Goal: Task Accomplishment & Management: Use online tool/utility

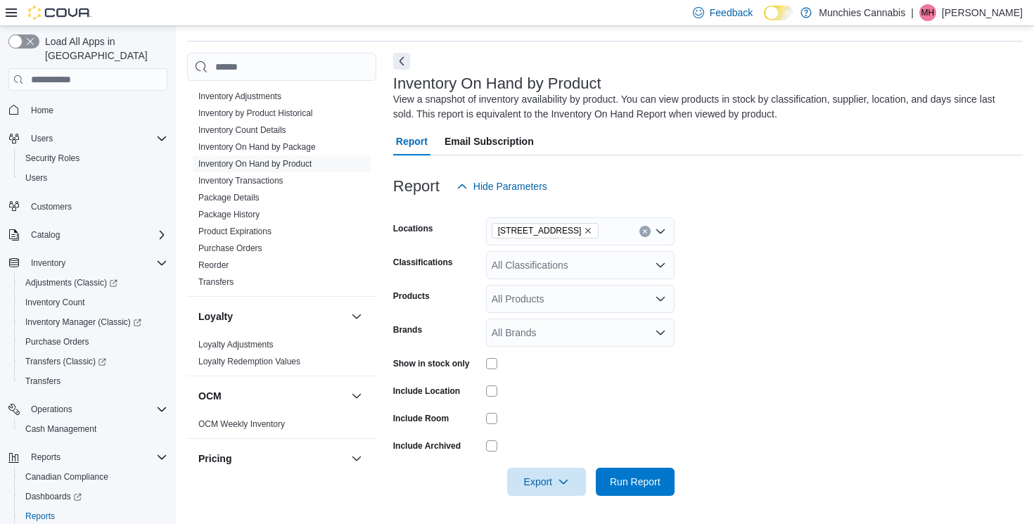
scroll to position [269, 0]
click at [214, 266] on link "Reorder" at bounding box center [213, 268] width 30 height 10
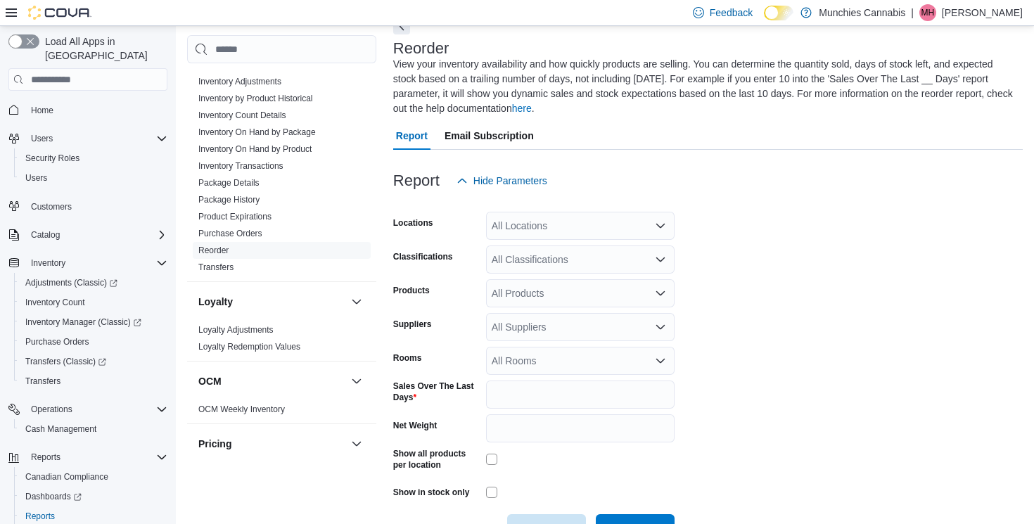
scroll to position [123, 0]
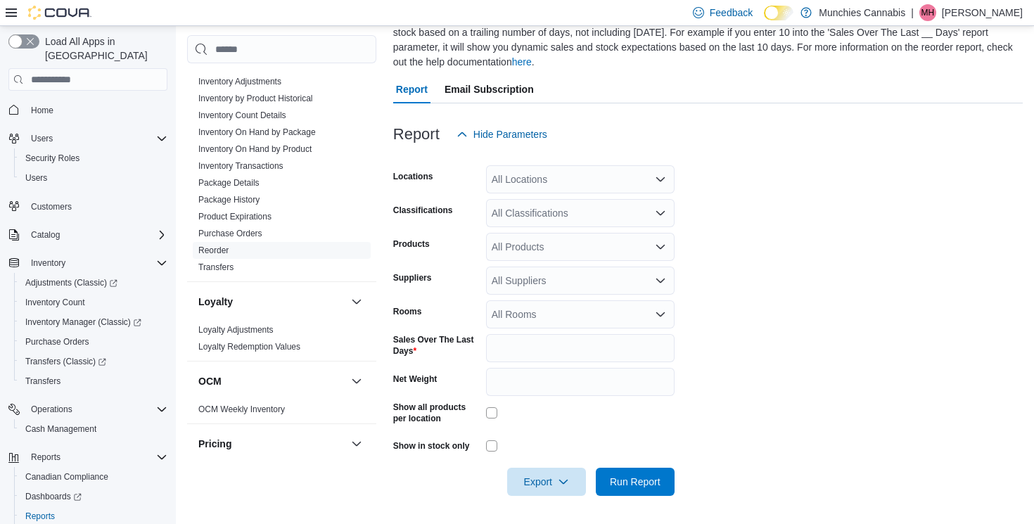
click at [627, 224] on div "All Classifications" at bounding box center [580, 213] width 188 height 28
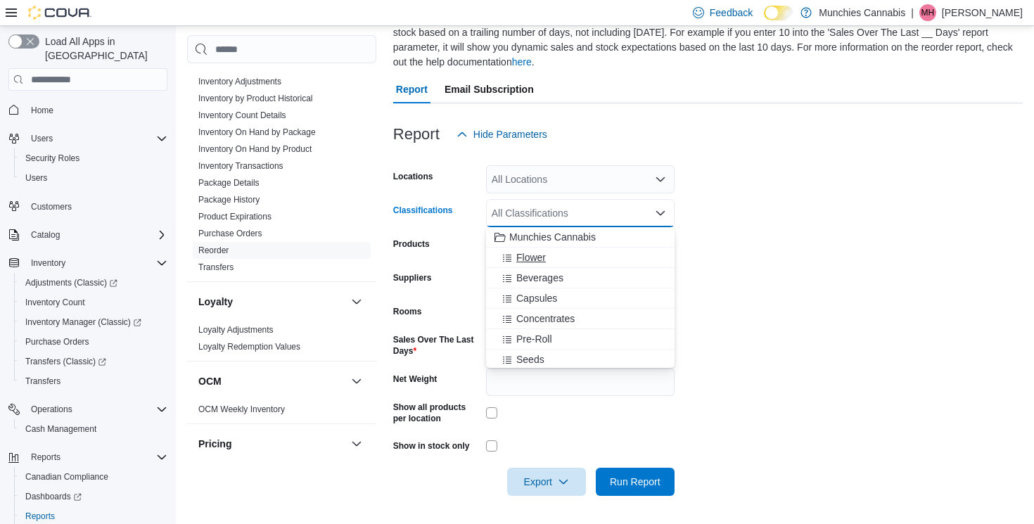
click at [582, 255] on div "Flower" at bounding box center [580, 257] width 172 height 14
click at [571, 319] on div "Pre-Roll" at bounding box center [580, 319] width 172 height 14
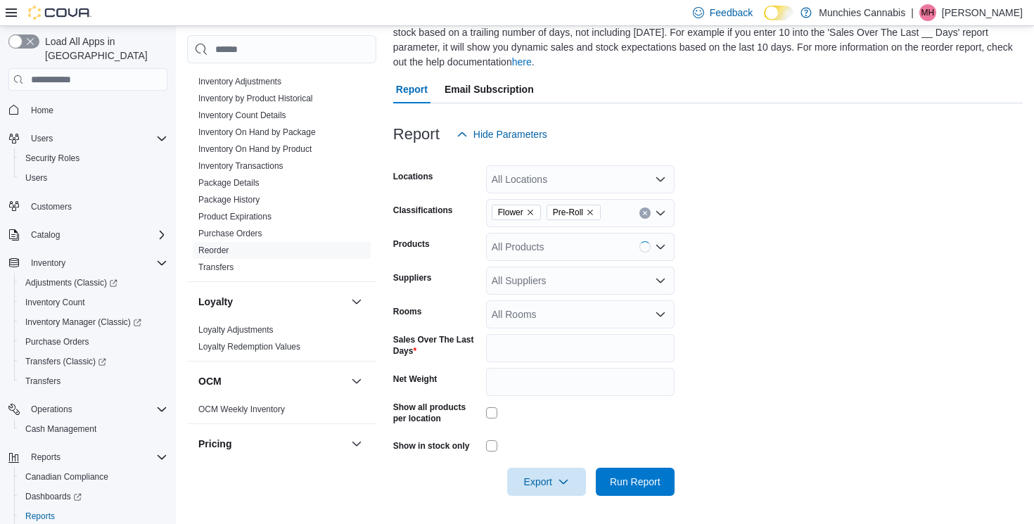
click at [732, 342] on form "Locations All Locations Classifications Flower Pre-Roll Products All Products S…" at bounding box center [707, 321] width 629 height 347
click at [634, 483] on span "Run Report" at bounding box center [635, 481] width 51 height 14
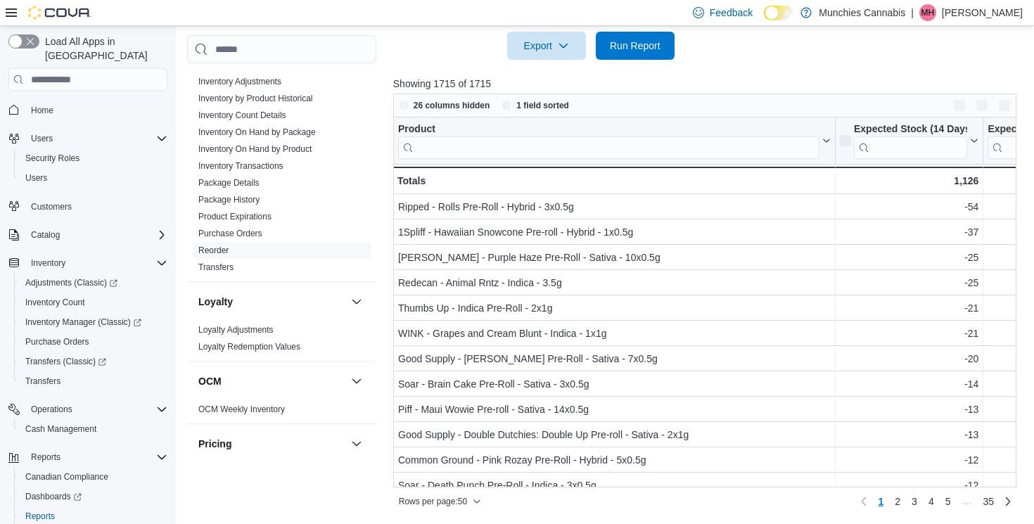
scroll to position [559, 0]
